Goal: Communication & Community: Answer question/provide support

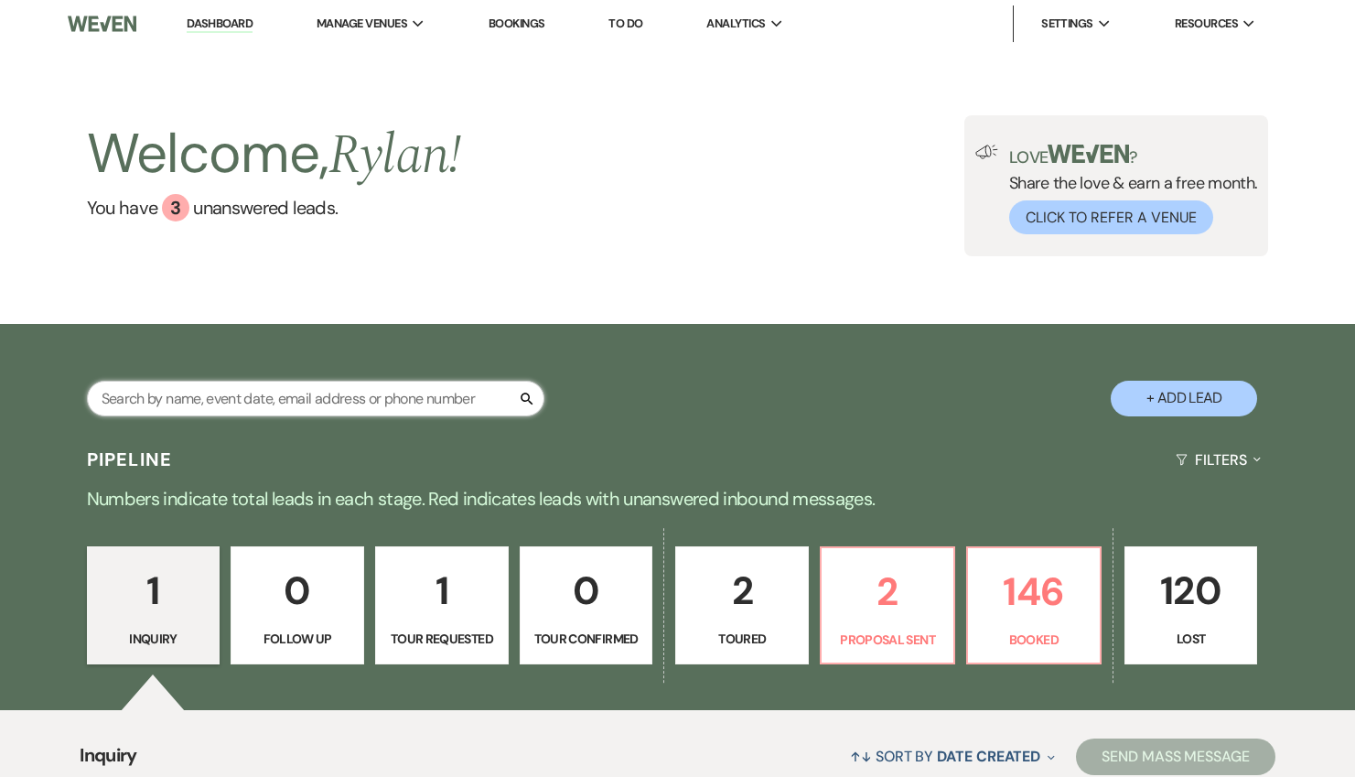
click at [429, 404] on input "text" at bounding box center [316, 399] width 458 height 36
type input "eo"
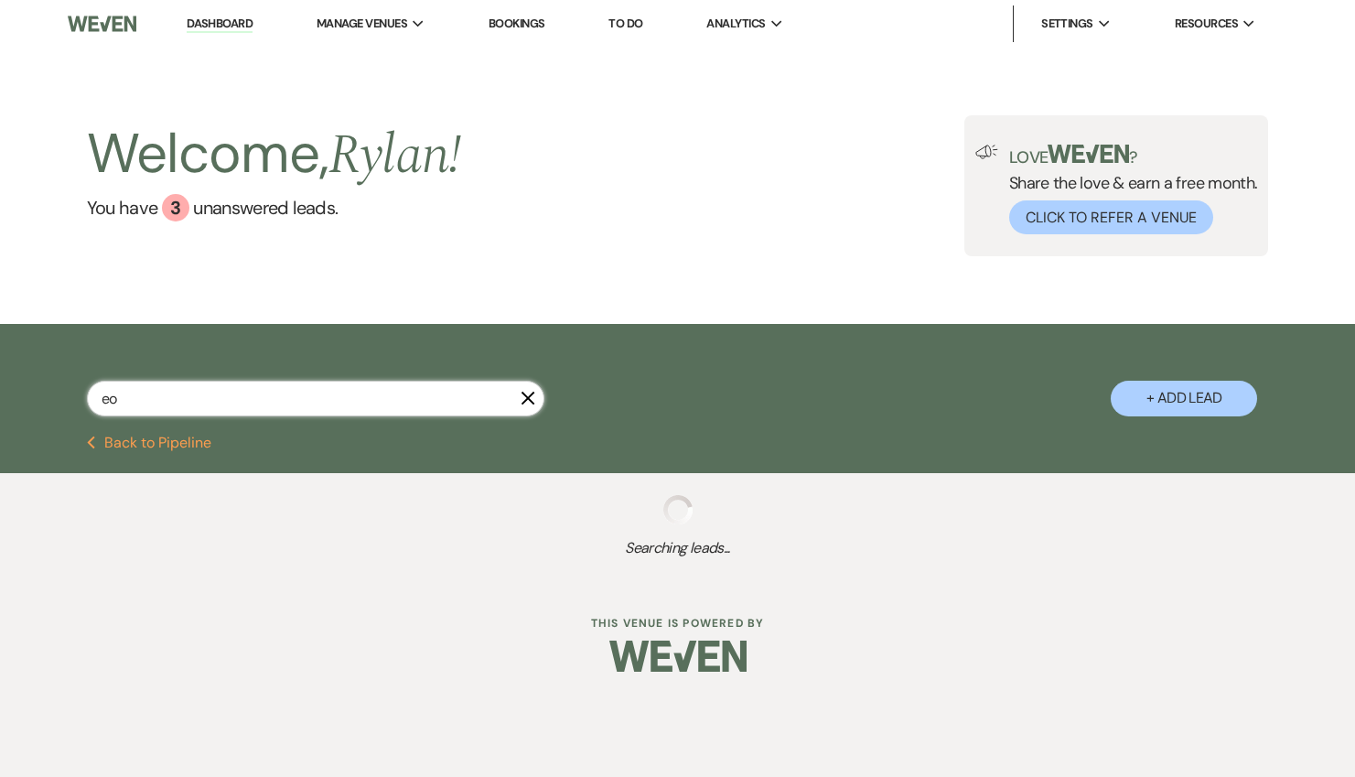
select select "6"
select select "8"
select select "5"
select select "8"
select select "5"
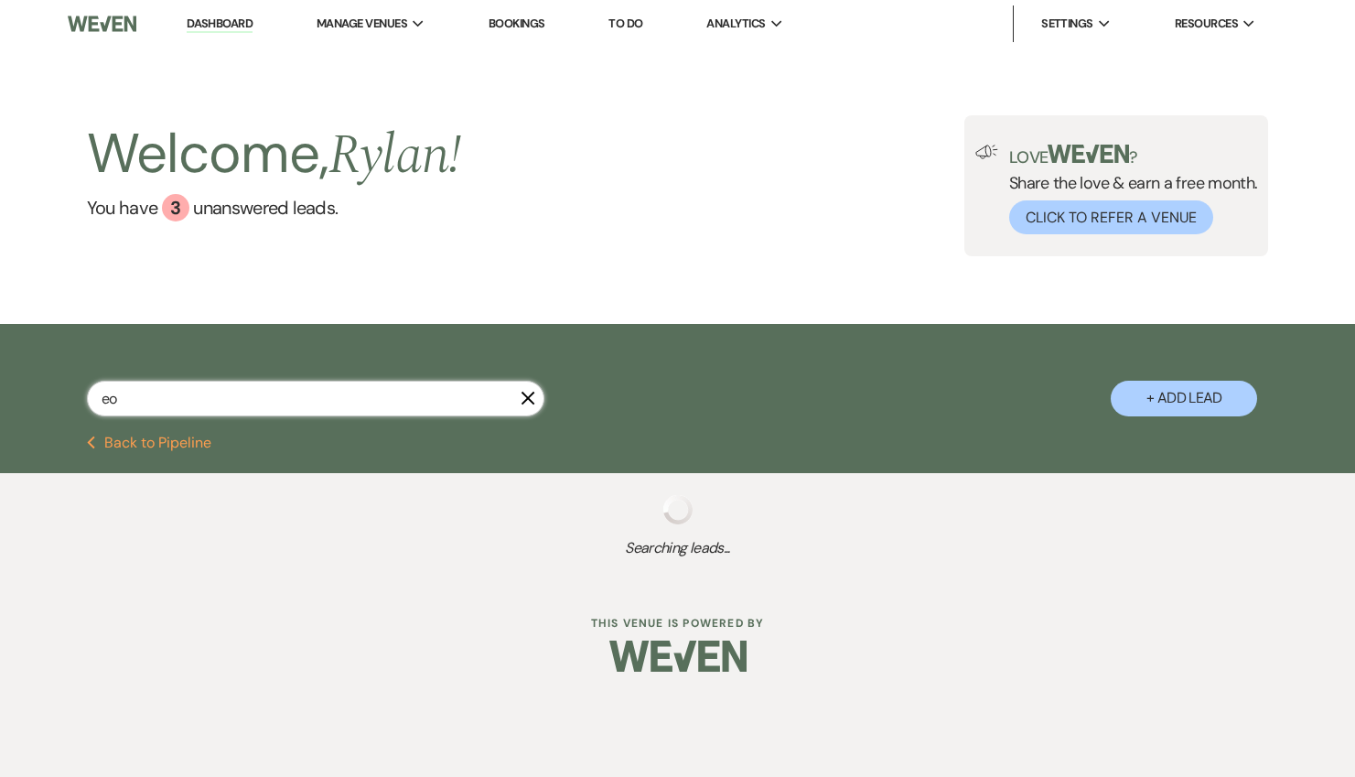
select select "8"
select select "5"
select select "8"
select select "5"
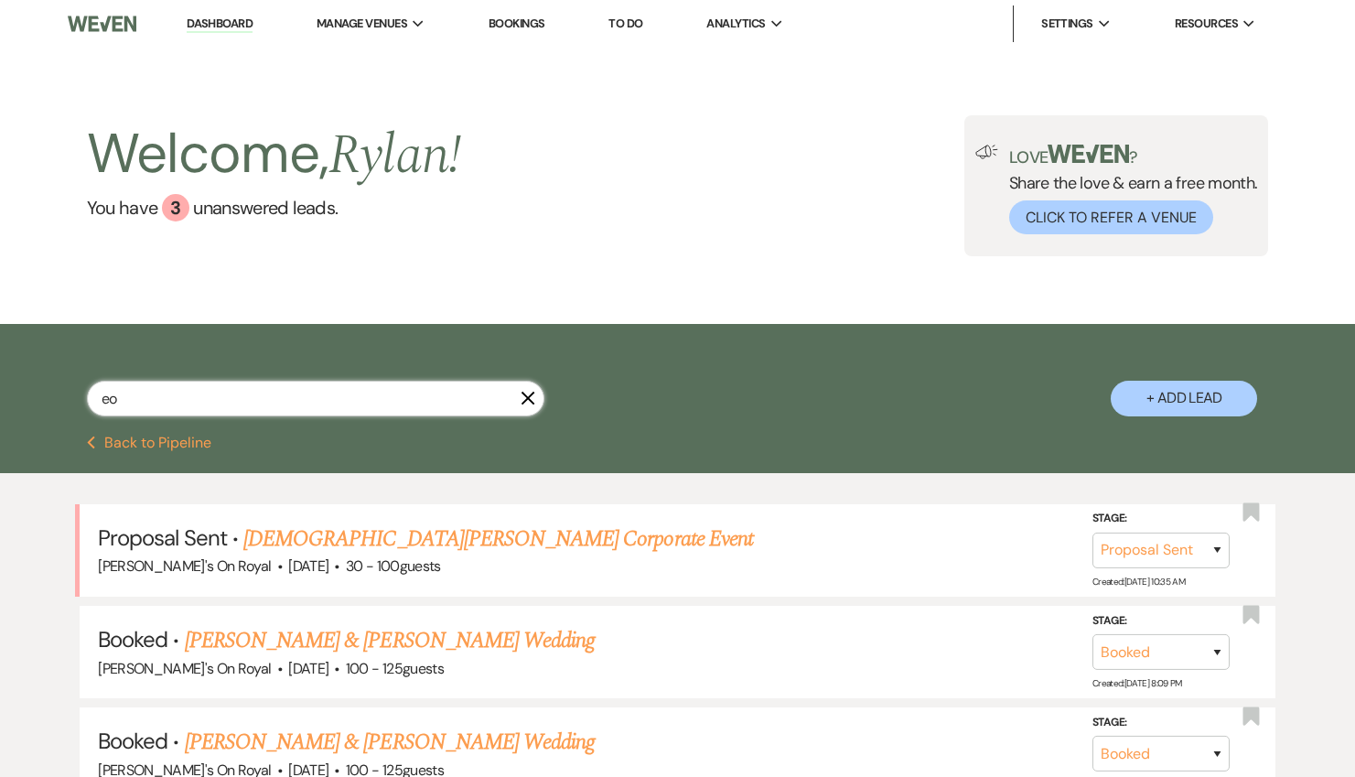
click at [383, 397] on input "eo" at bounding box center [316, 399] width 458 height 36
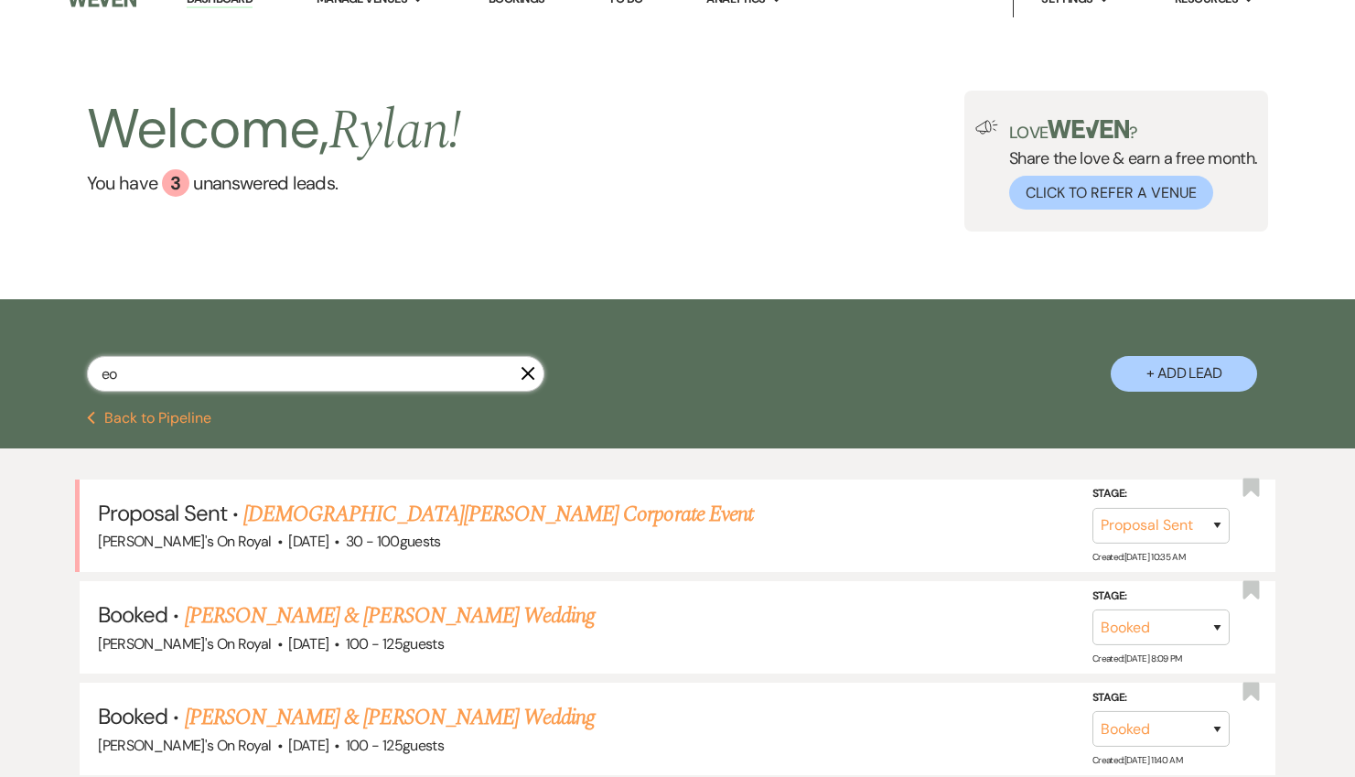
scroll to position [31, 0]
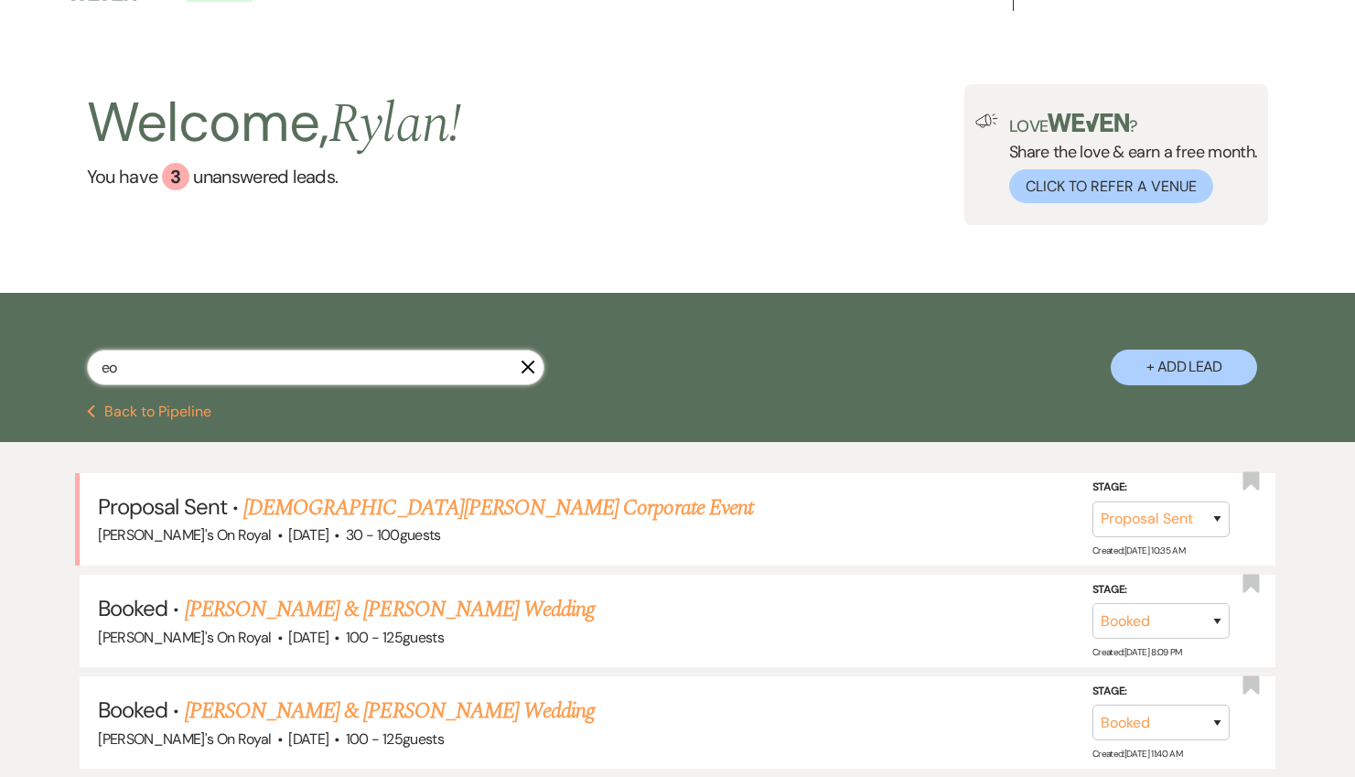
click at [331, 380] on input "eo" at bounding box center [316, 368] width 458 height 36
type input "[DEMOGRAPHIC_DATA]"
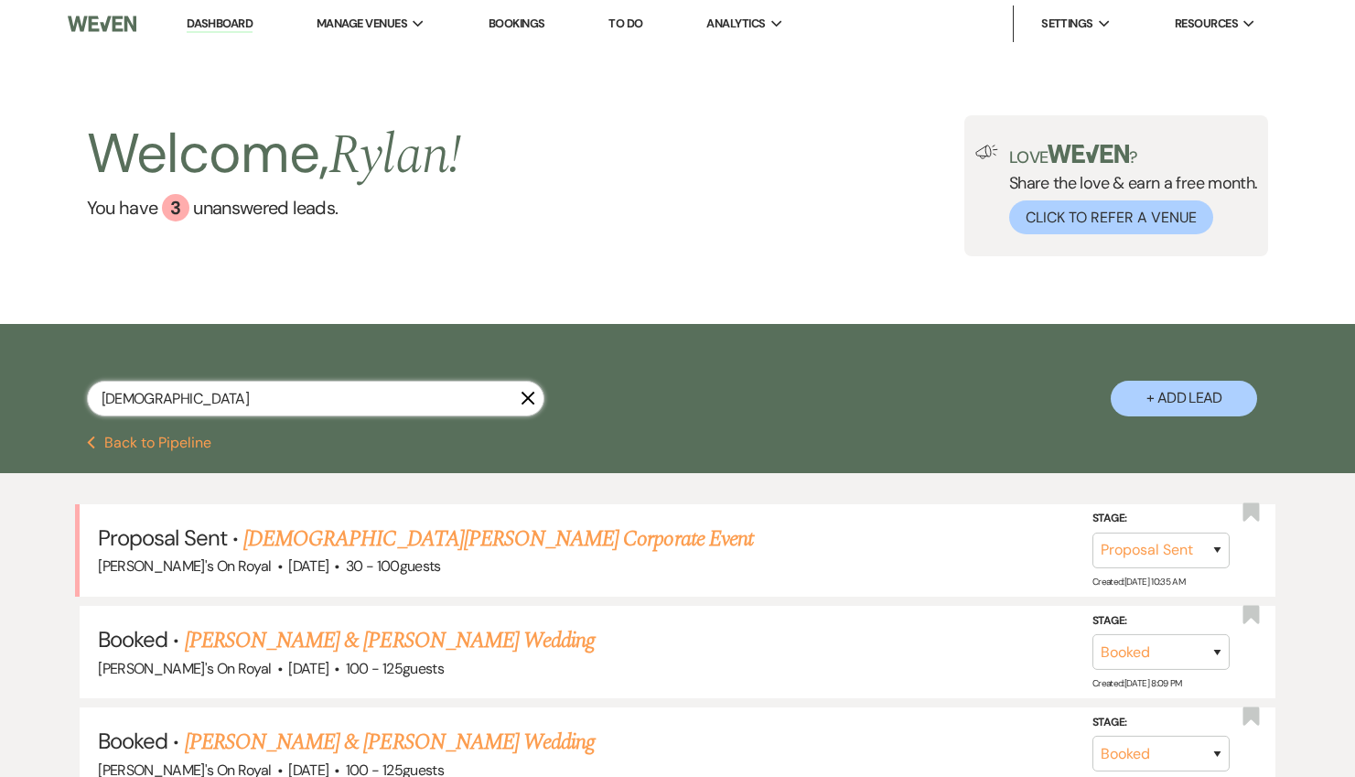
select select "6"
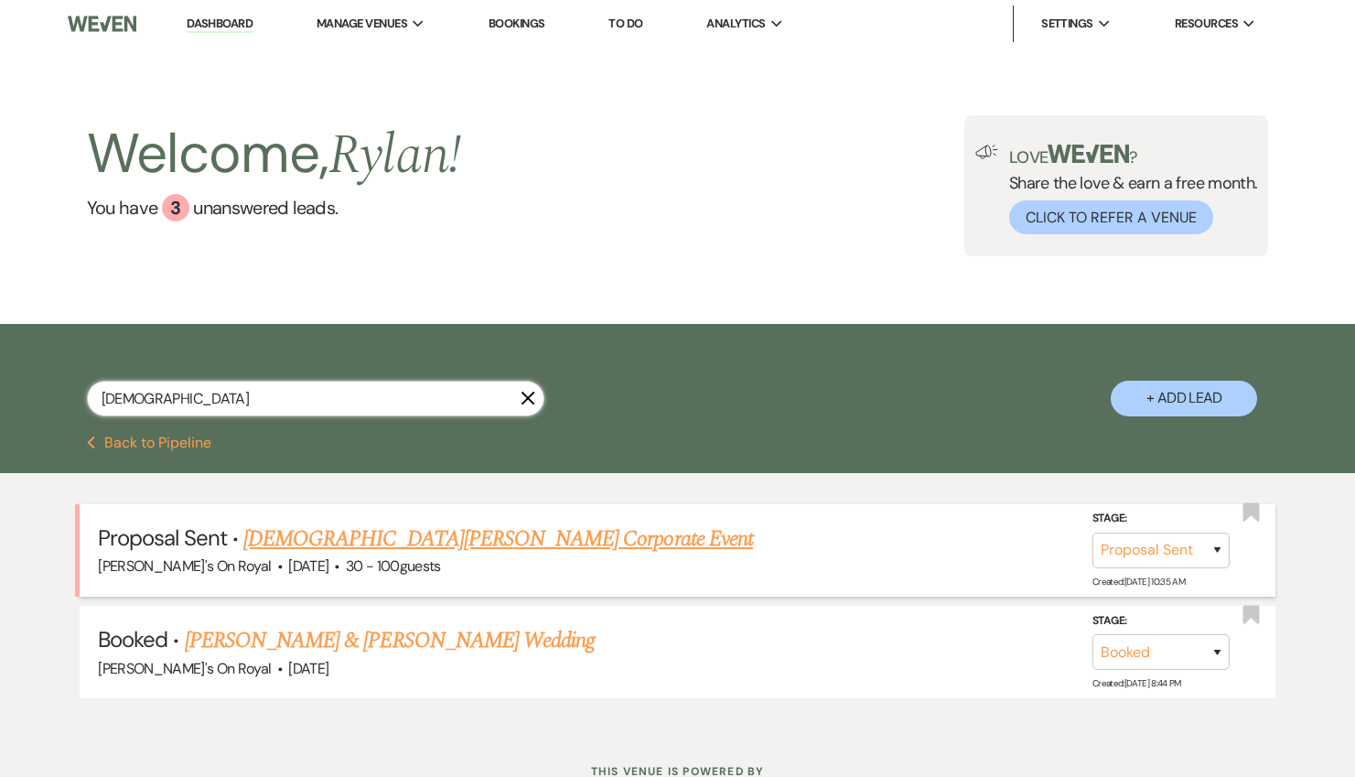
type input "[DEMOGRAPHIC_DATA]"
click at [402, 532] on link "[DEMOGRAPHIC_DATA][PERSON_NAME] Corporate Event" at bounding box center [498, 538] width 510 height 33
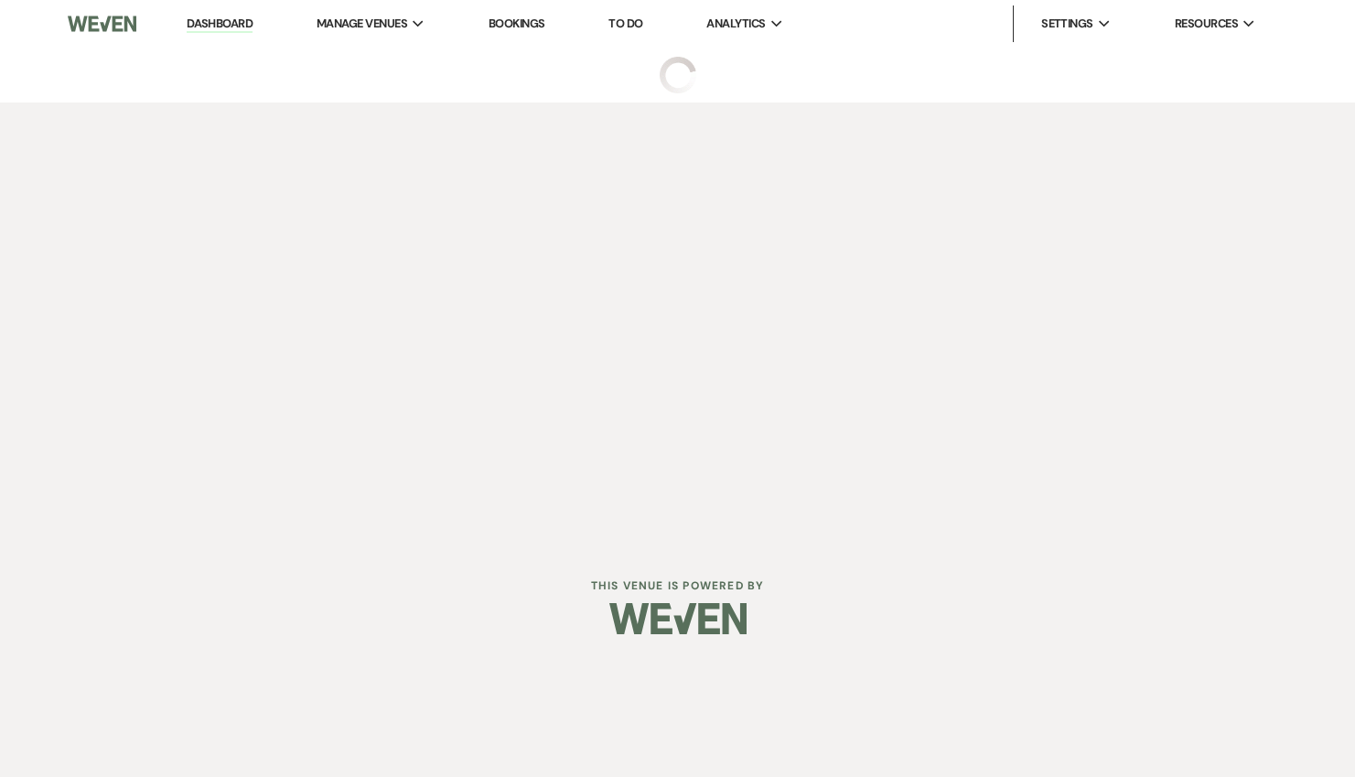
select select "6"
select select "20"
select select "9"
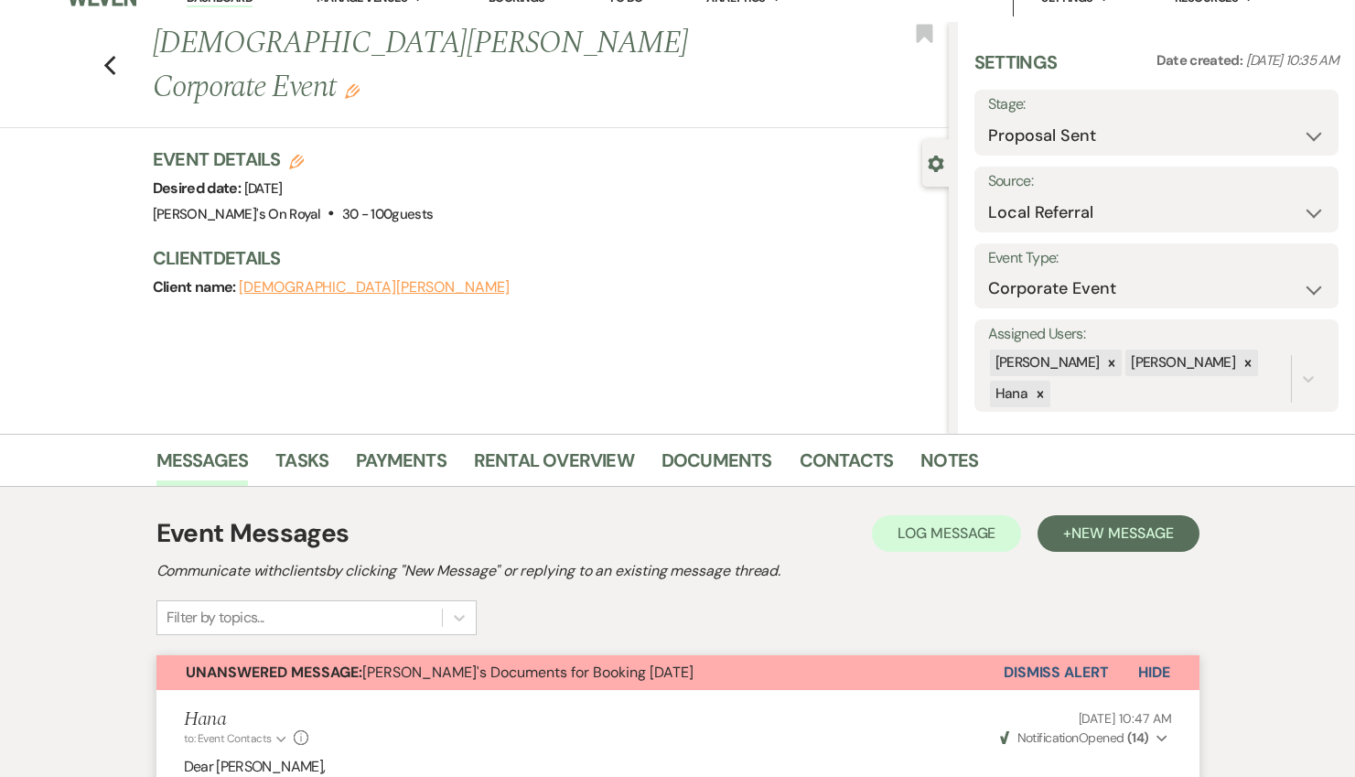
scroll to position [30, 0]
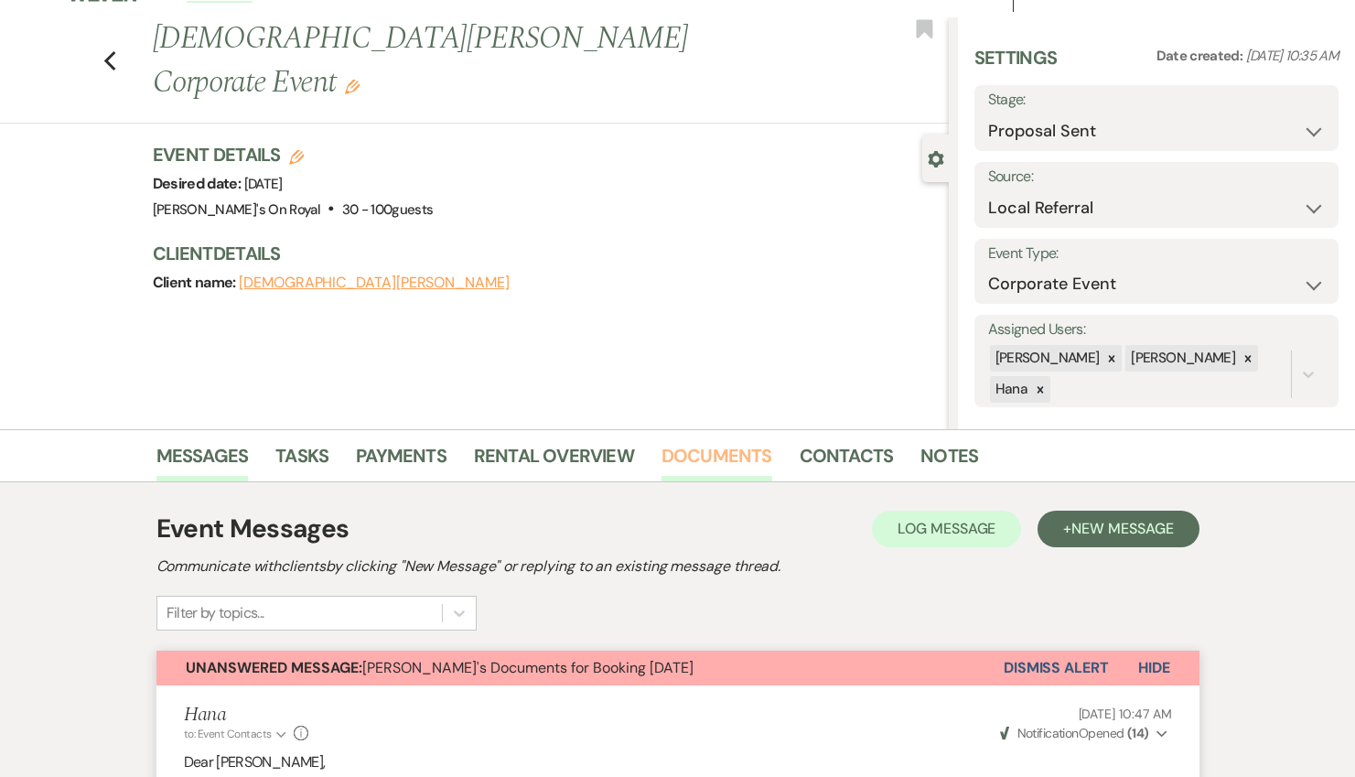
click at [695, 468] on link "Documents" at bounding box center [717, 461] width 111 height 40
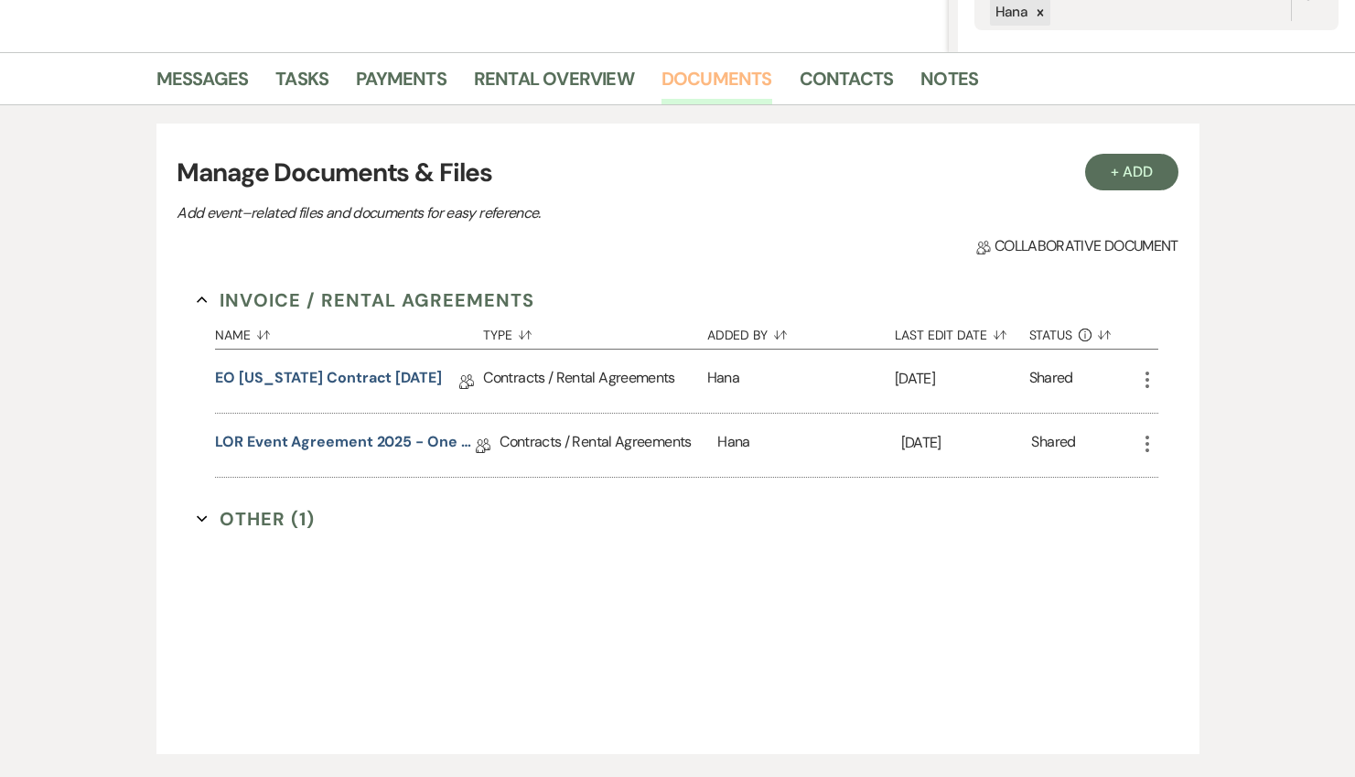
scroll to position [436, 0]
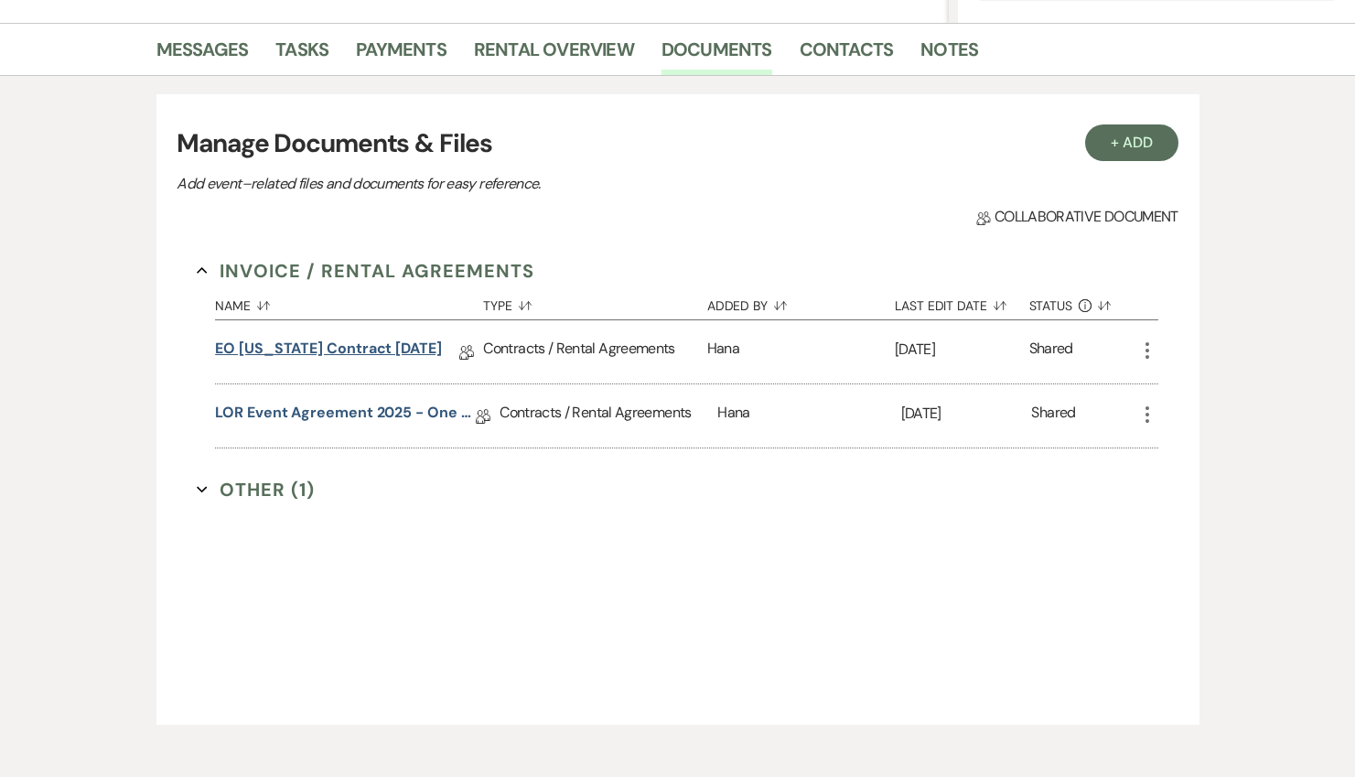
click at [404, 355] on link "EO [US_STATE] Contract [DATE]" at bounding box center [328, 352] width 227 height 28
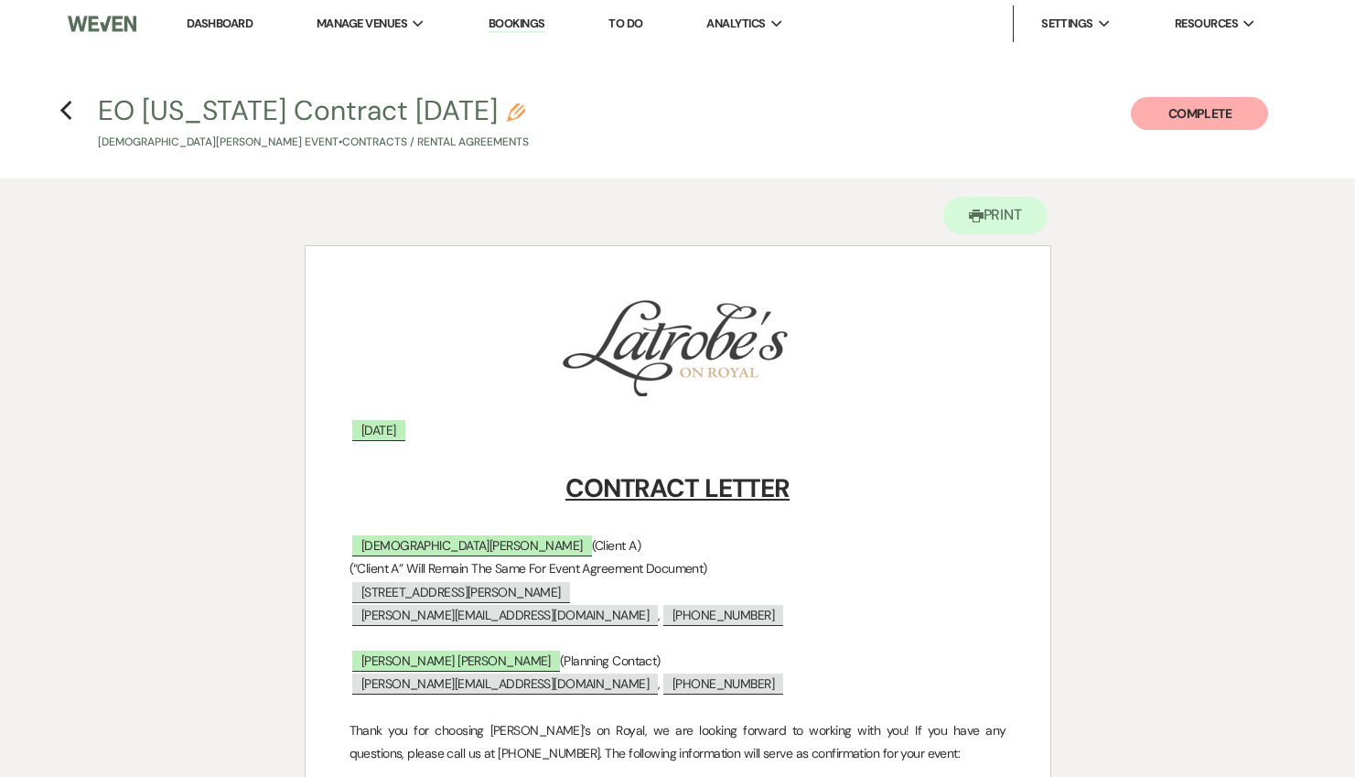
drag, startPoint x: 55, startPoint y: 106, endPoint x: 79, endPoint y: 102, distance: 24.1
click at [56, 106] on h4 "Previous EO [US_STATE] Contract [DATE] Pencil [PERSON_NAME] Event • Contracts /…" at bounding box center [678, 121] width 1318 height 59
click at [64, 110] on icon "Previous" at bounding box center [66, 111] width 14 height 22
select select "6"
select select "20"
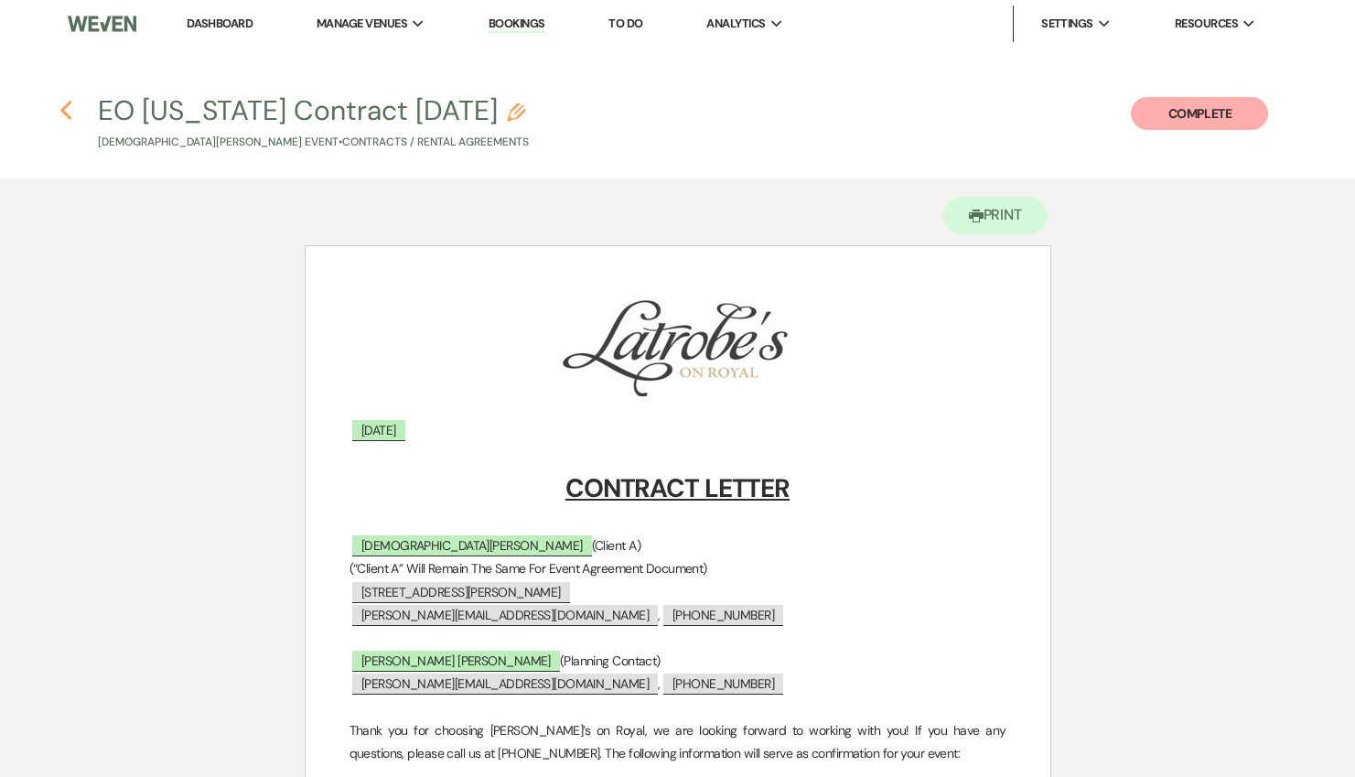
select select "9"
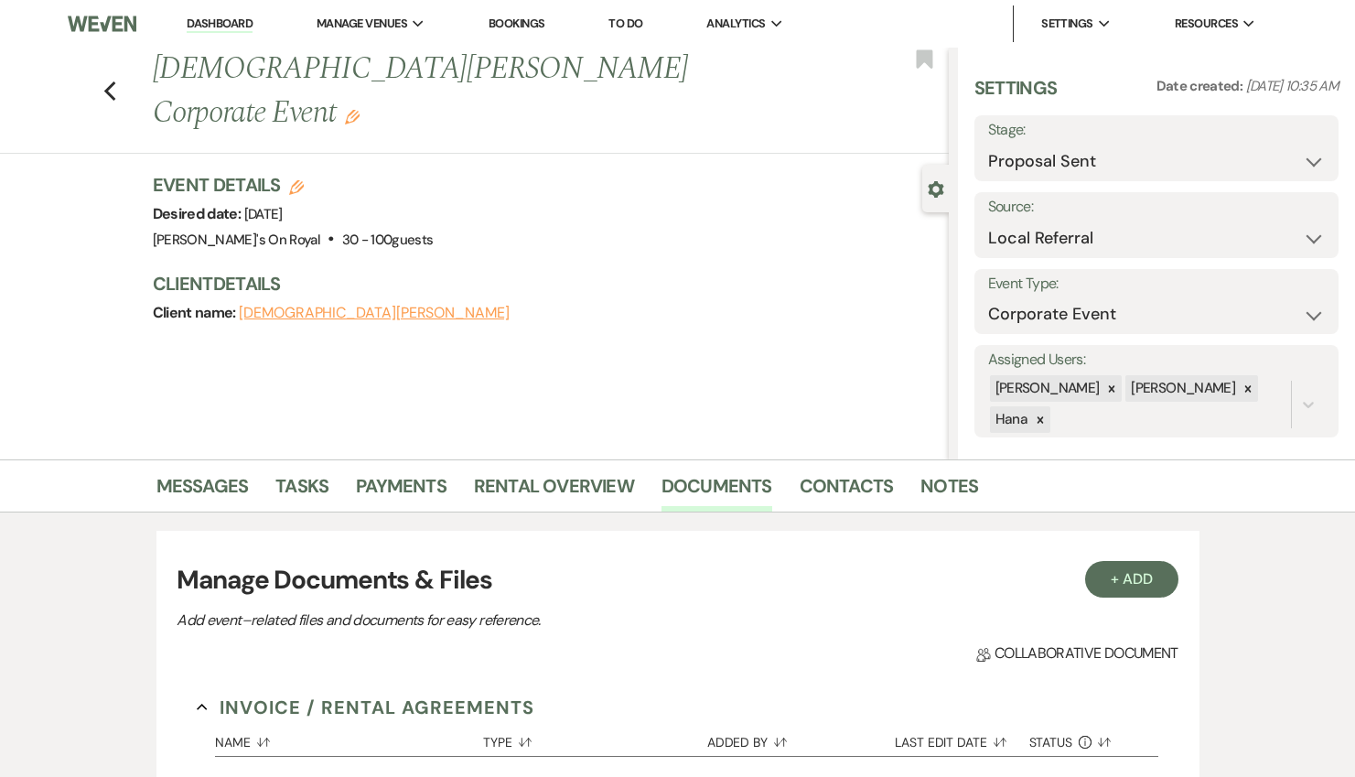
scroll to position [436, 0]
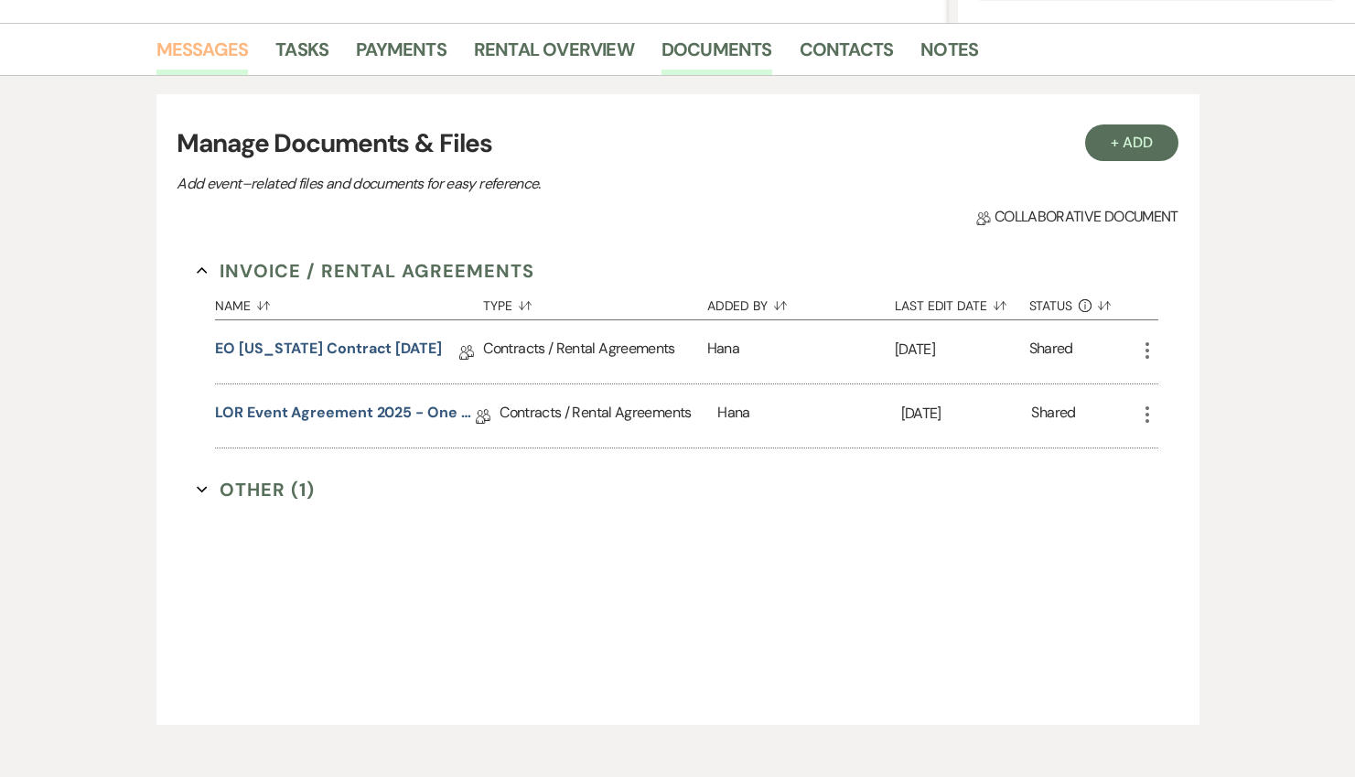
click at [228, 44] on link "Messages" at bounding box center [202, 55] width 92 height 40
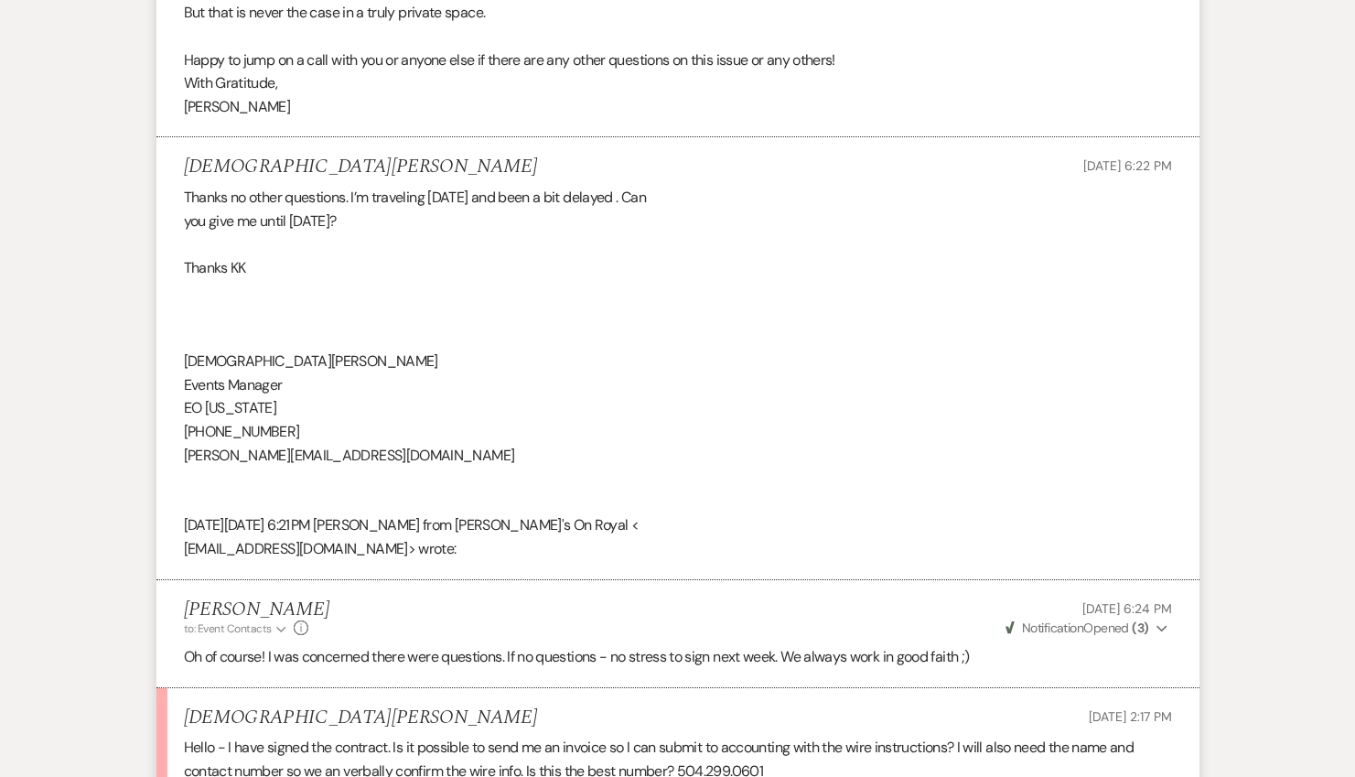
scroll to position [2555, 0]
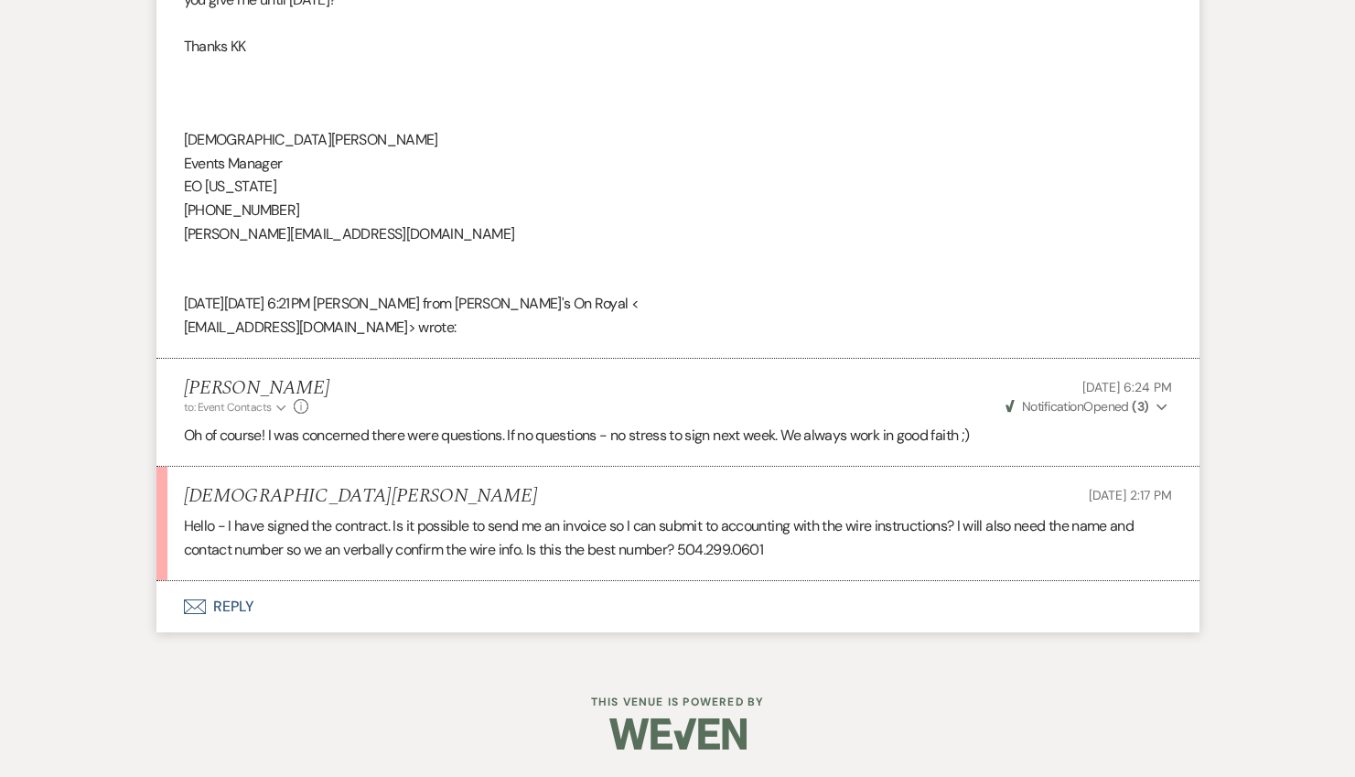
click at [261, 609] on button "Envelope Reply" at bounding box center [677, 606] width 1043 height 51
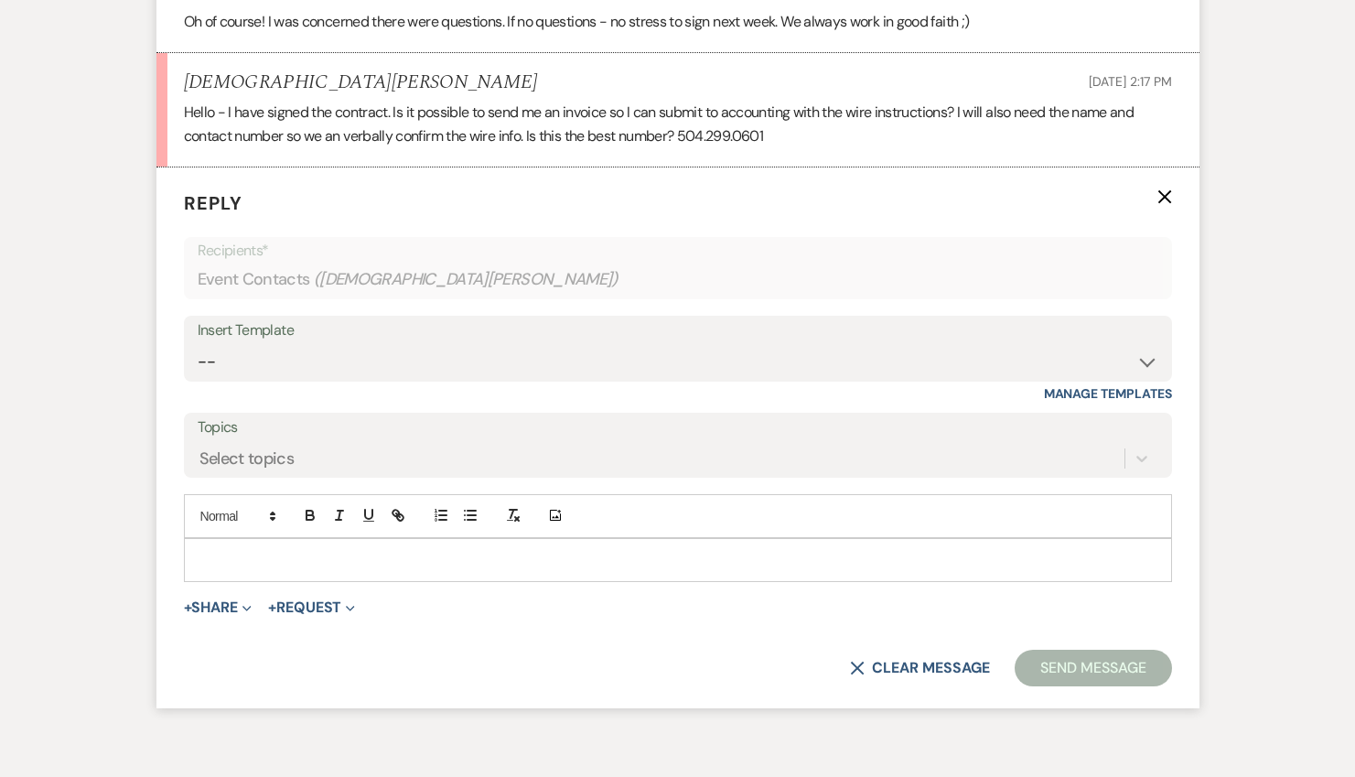
scroll to position [2969, 0]
click at [317, 565] on p at bounding box center [678, 559] width 959 height 20
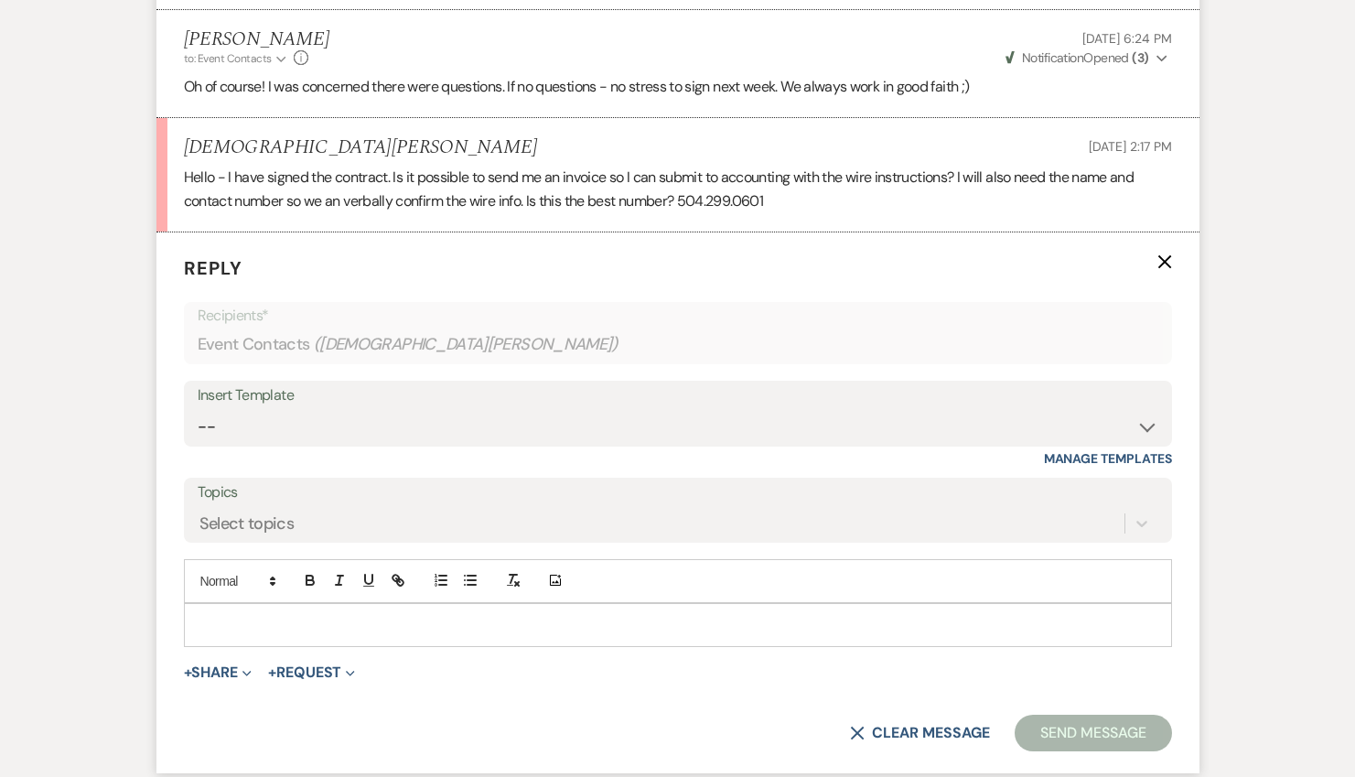
scroll to position [2909, 0]
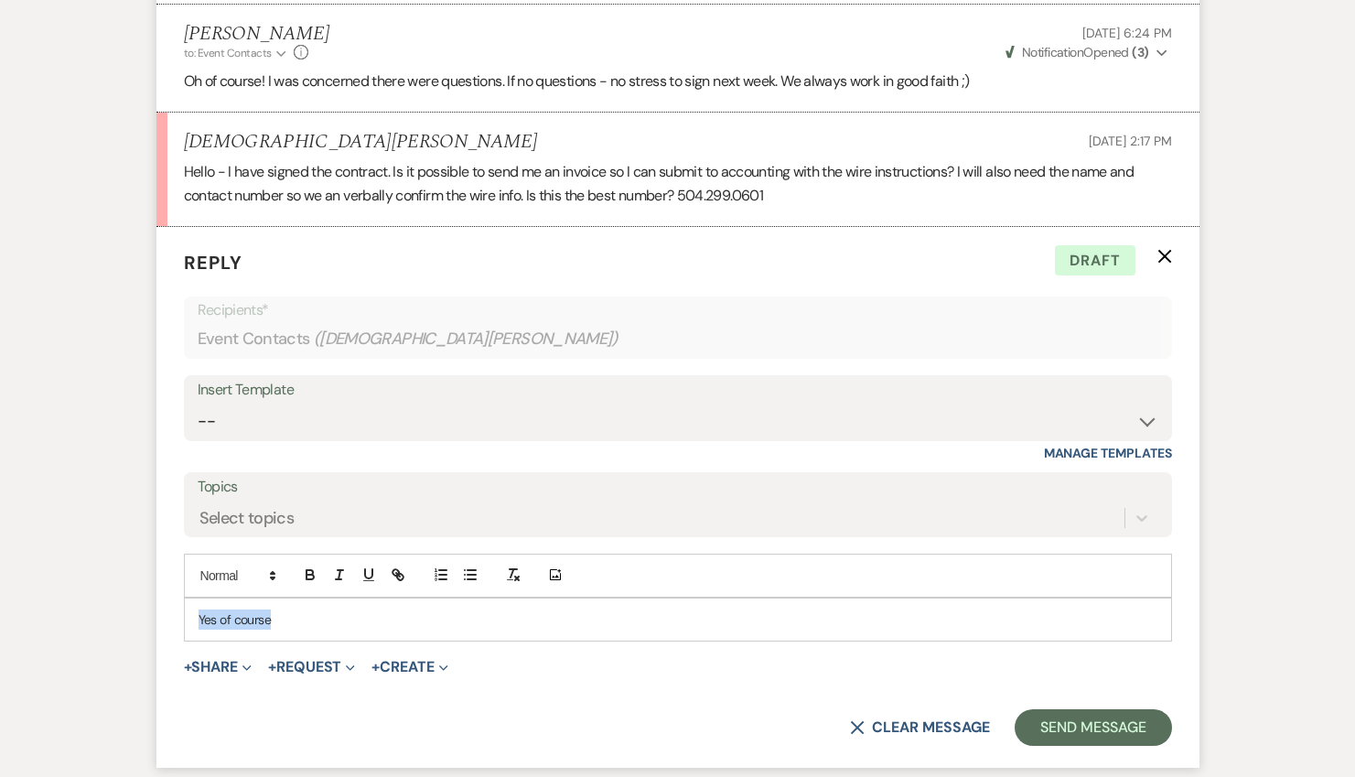
drag, startPoint x: 318, startPoint y: 623, endPoint x: 189, endPoint y: 624, distance: 128.1
click at [189, 624] on div "Yes of course" at bounding box center [678, 619] width 986 height 42
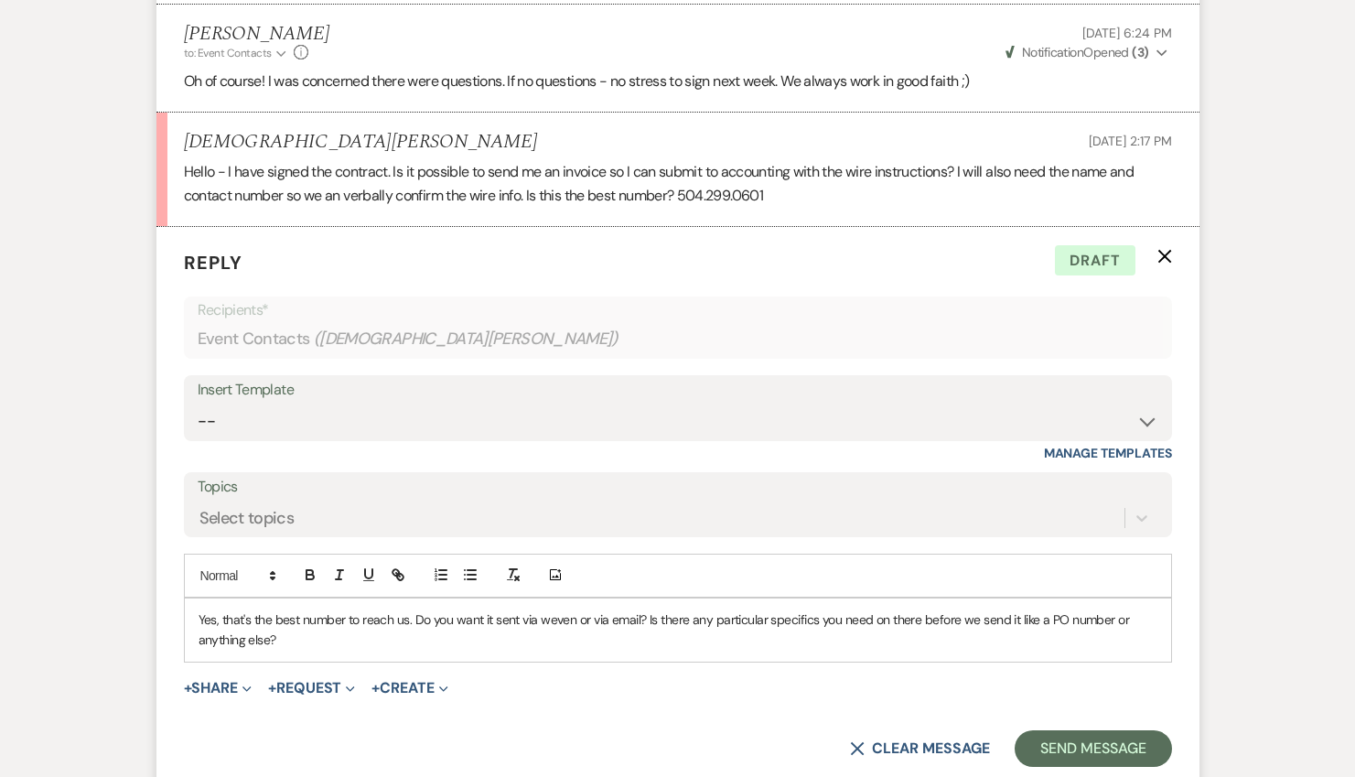
click at [491, 619] on p "Yes, that's the best number to reach us. Do you want it sent via weven or via e…" at bounding box center [678, 629] width 959 height 41
click at [490, 619] on p "Yes, that's the best number to reach us. Do you want it sent via weven or via e…" at bounding box center [678, 629] width 959 height 41
click at [573, 641] on p "Yes, that's the best number to reach us. Do you want the invoice sent via weven…" at bounding box center [678, 629] width 959 height 41
click at [708, 618] on p "Yes, that's the best number to reach us. Do you want the invoice sent via weven…" at bounding box center [678, 629] width 959 height 41
click at [751, 637] on p "Yes, that's the best number to reach us. Do you want the invoice sent via weven…" at bounding box center [678, 629] width 959 height 41
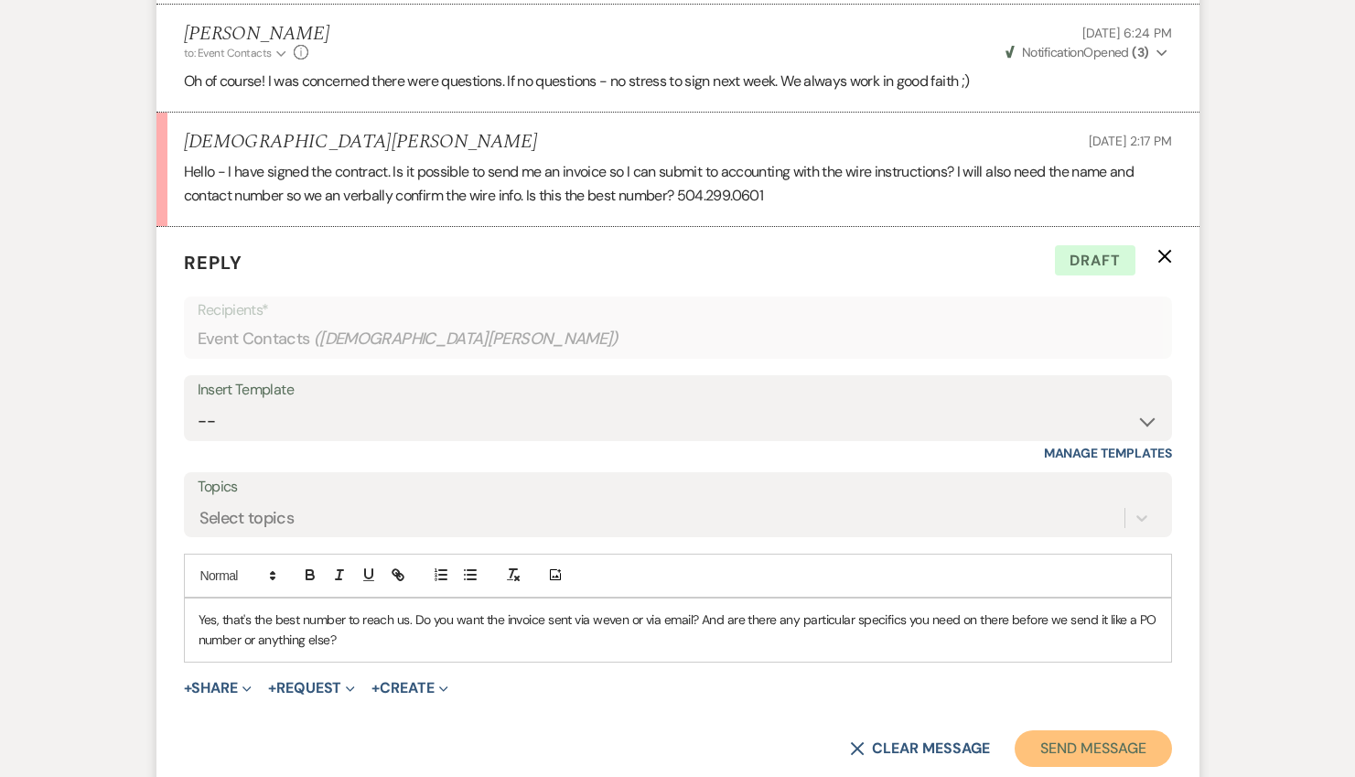
click at [1068, 749] on button "Send Message" at bounding box center [1093, 748] width 156 height 37
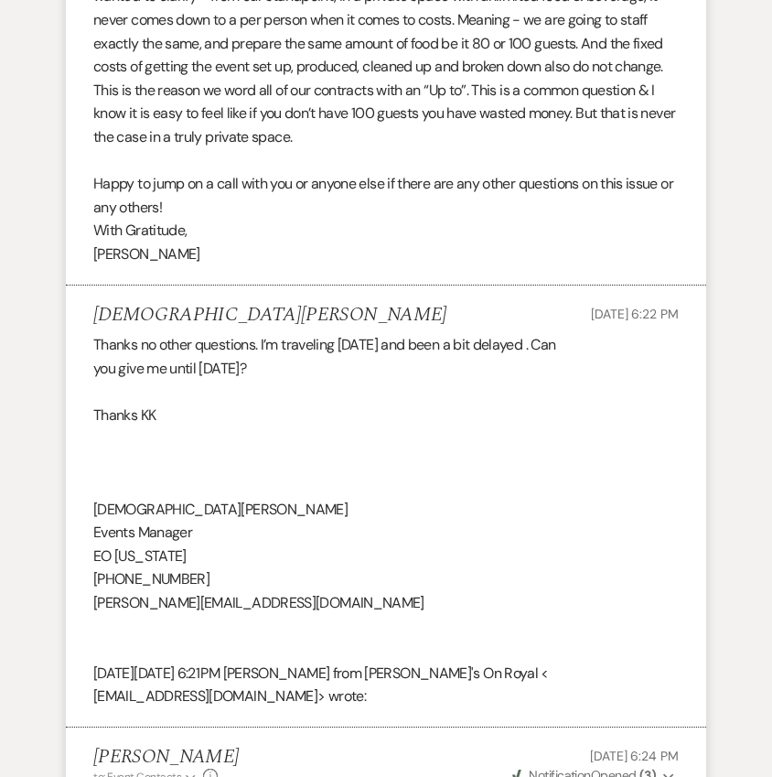
scroll to position [3279, 0]
